Goal: Contribute content: Add original content to the website for others to see

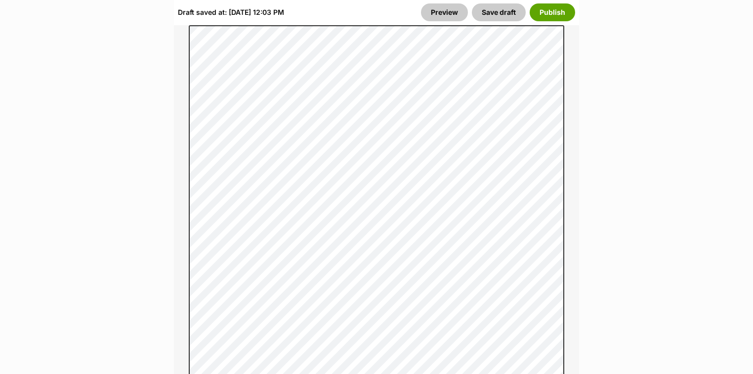
scroll to position [830, 0]
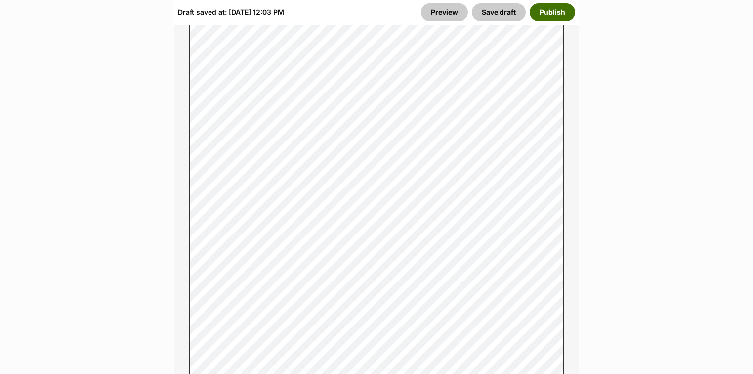
click at [557, 17] on button "Publish" at bounding box center [552, 12] width 45 height 18
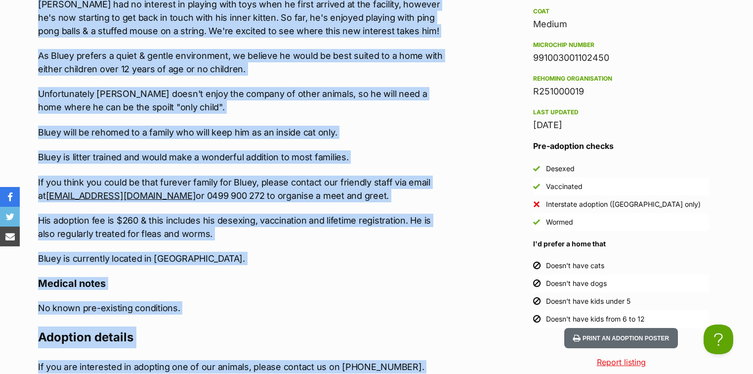
scroll to position [1143, 0]
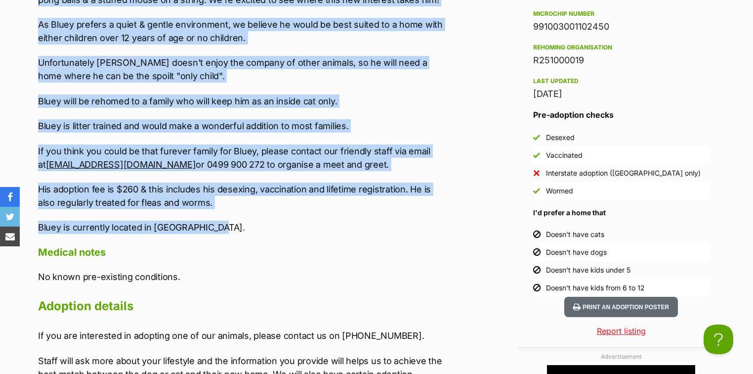
drag, startPoint x: 38, startPoint y: 102, endPoint x: 238, endPoint y: 228, distance: 236.3
click at [238, 228] on div "Introducing Bluey! Bluey is a (quite large but glorious) Domestic Medium Hair b…" at bounding box center [242, 9] width 408 height 447
copy div "Introducing Bluey! Bluey is a (quite large but glorious) Domestic Medium Hair b…"
